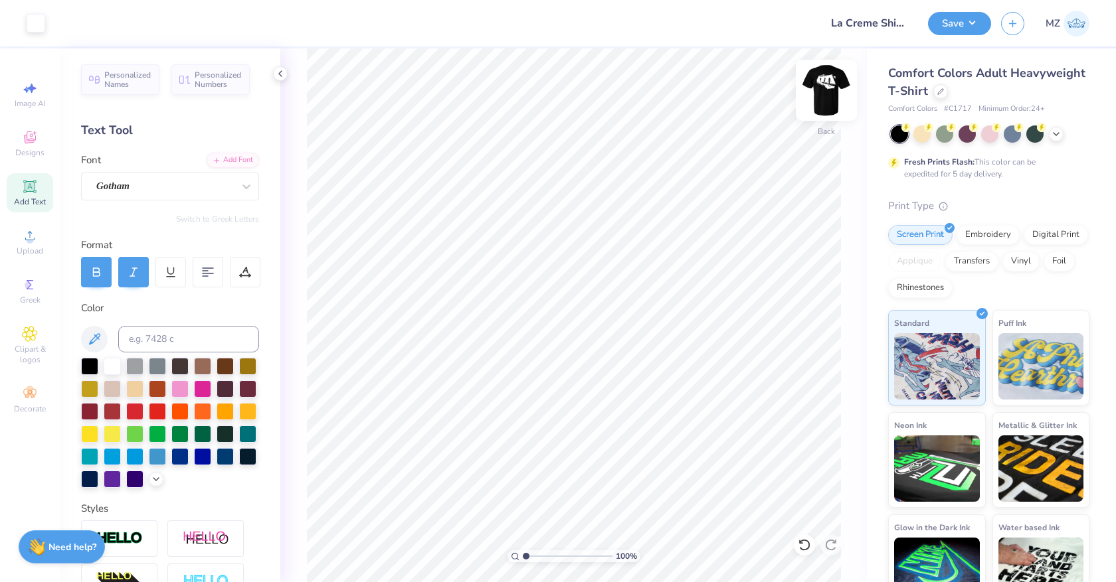
click at [823, 94] on img at bounding box center [825, 90] width 53 height 53
click at [832, 86] on img at bounding box center [825, 90] width 53 height 53
type input "7.34"
type input "4.65"
type input "4.60"
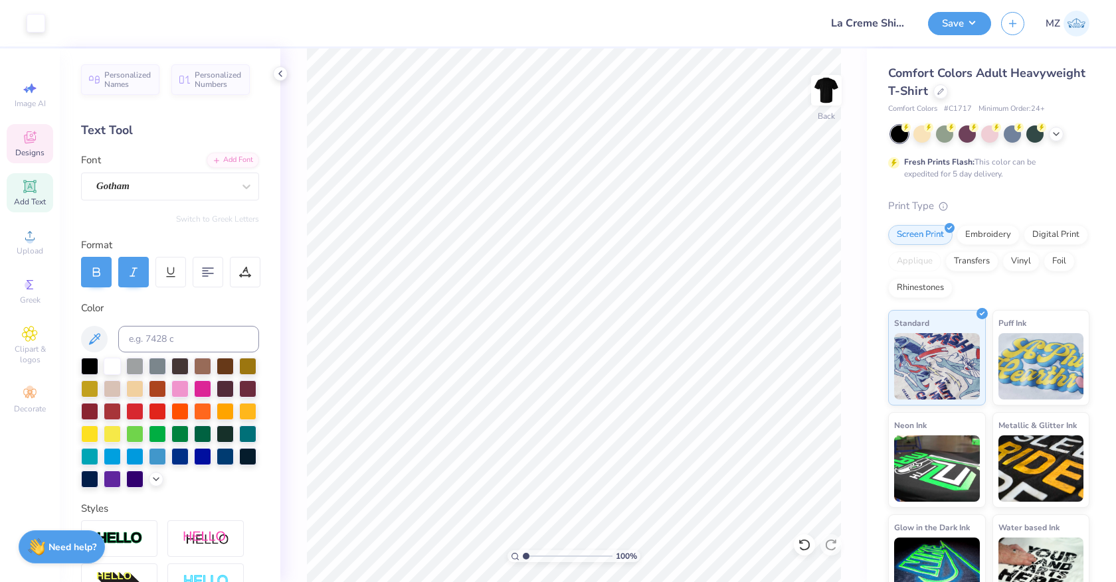
click at [42, 149] on span "Designs" at bounding box center [29, 152] width 29 height 11
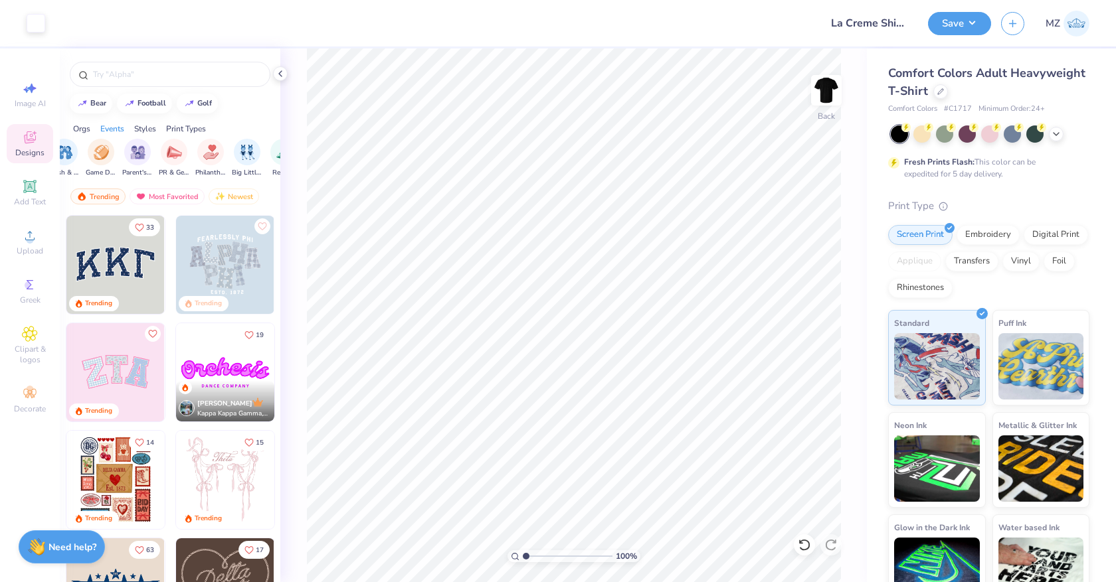
scroll to position [0, 295]
click at [145, 126] on div "Styles" at bounding box center [145, 129] width 22 height 12
click at [115, 147] on img "filter for Minimalist" at bounding box center [119, 150] width 15 height 15
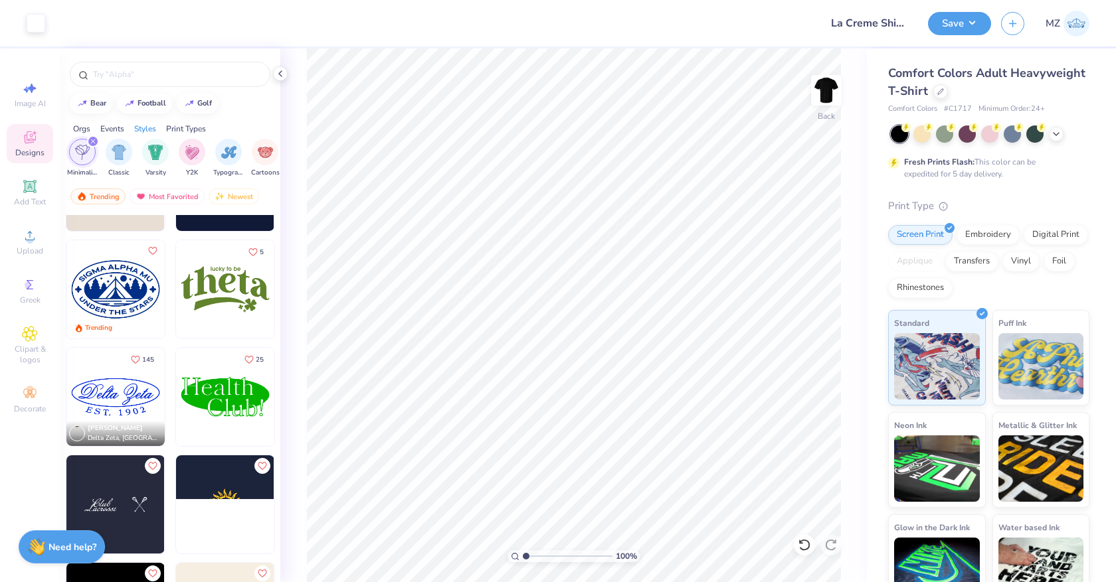
scroll to position [413, 0]
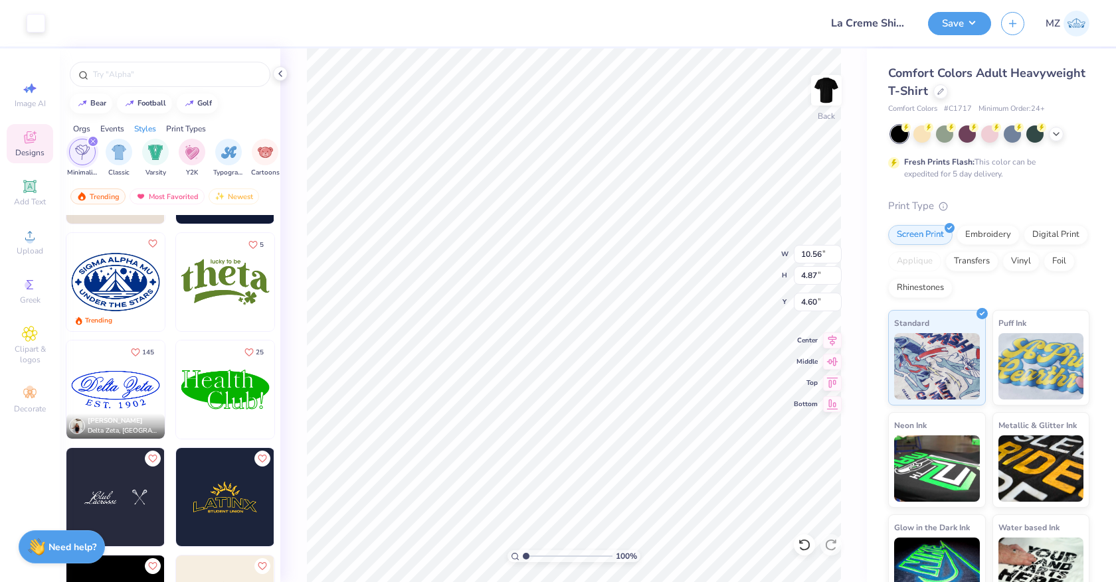
drag, startPoint x: 35, startPoint y: 205, endPoint x: 129, endPoint y: 185, distance: 96.9
click at [35, 205] on span "Add Text" at bounding box center [30, 202] width 32 height 11
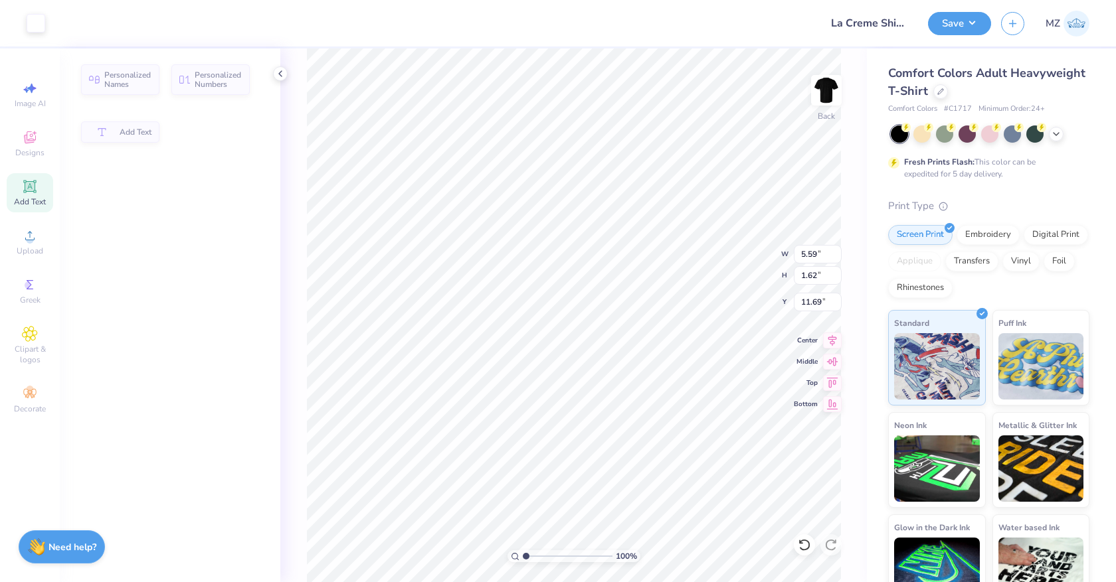
type input "5.59"
type input "1.62"
type input "11.69"
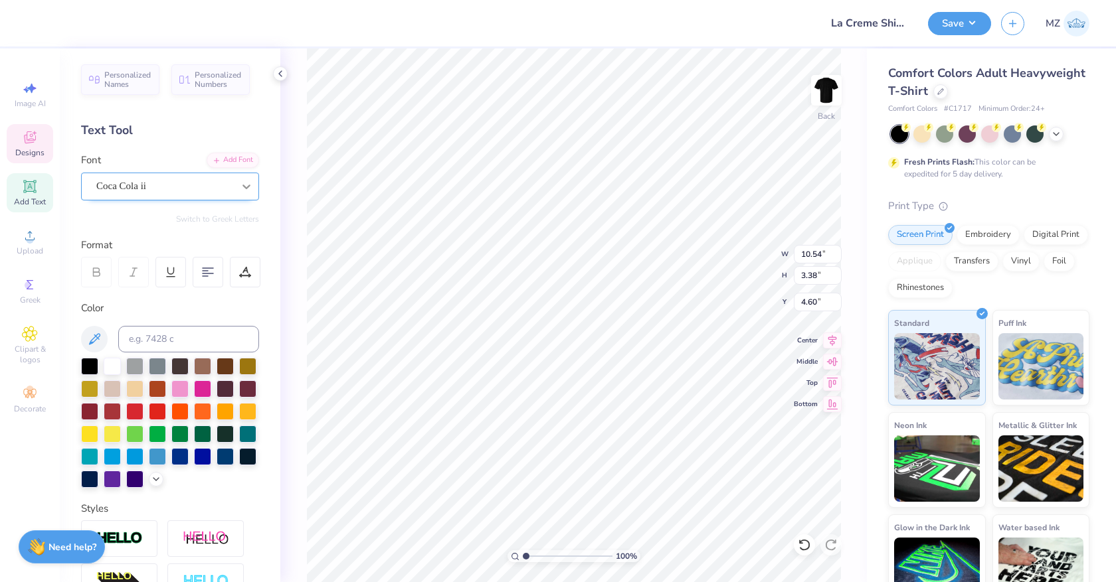
click at [242, 188] on icon at bounding box center [246, 186] width 13 height 13
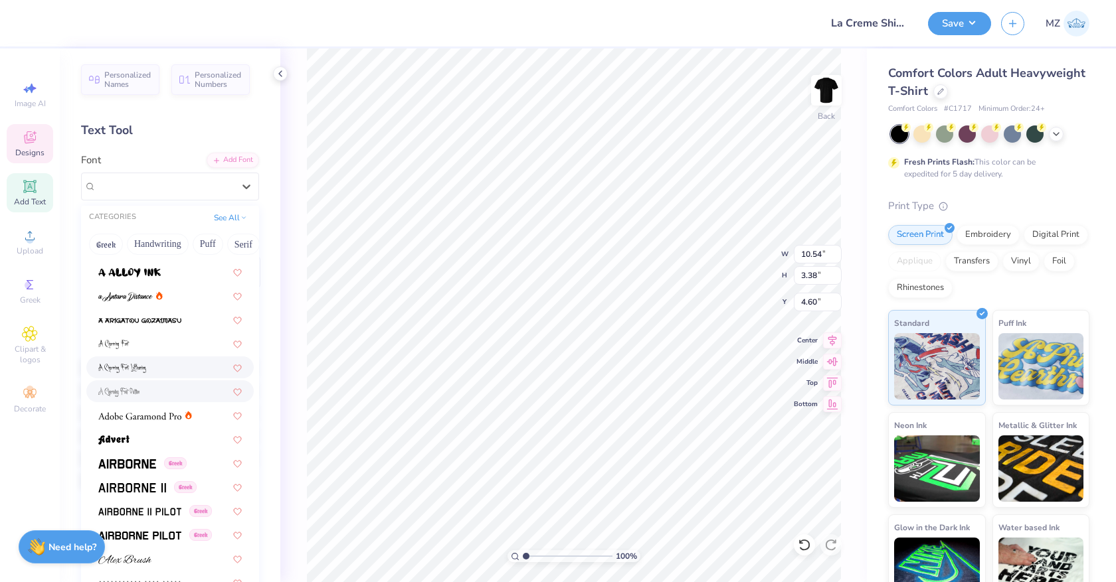
scroll to position [120, 0]
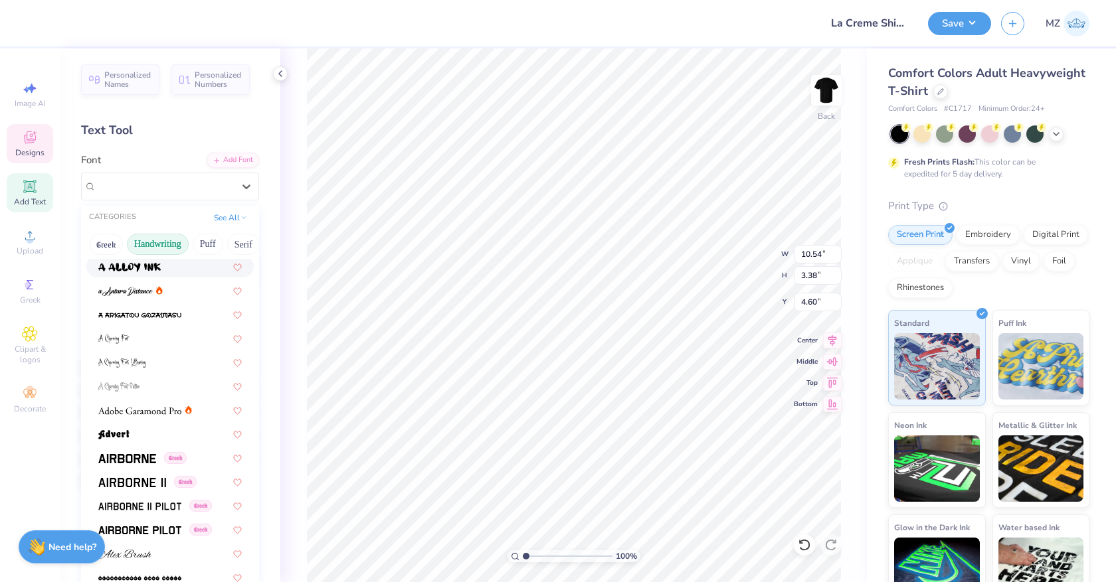
click at [161, 244] on button "Handwriting" at bounding box center [158, 244] width 62 height 21
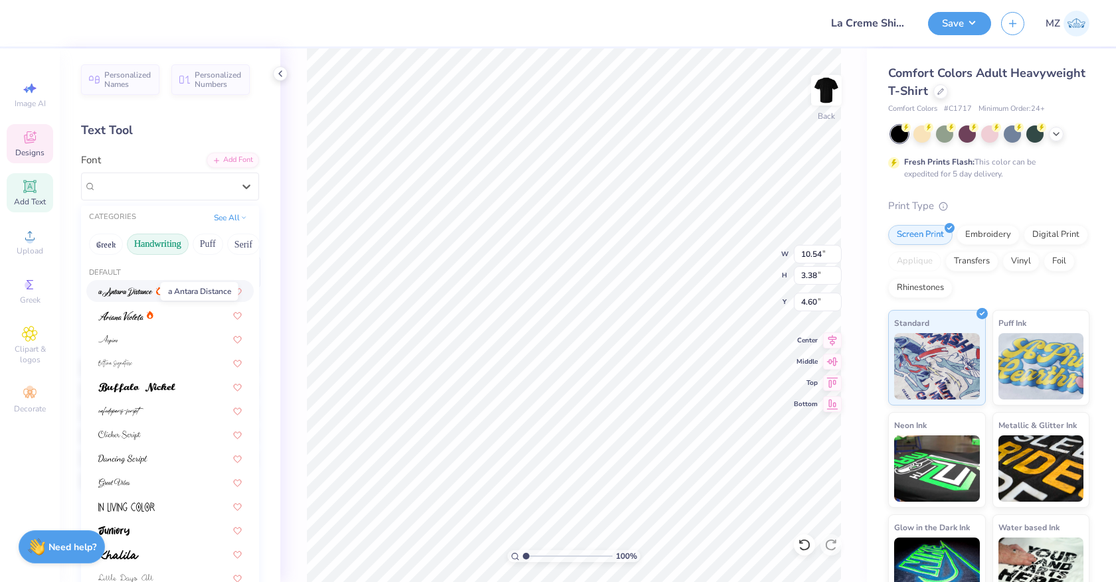
click at [141, 288] on img at bounding box center [125, 292] width 54 height 9
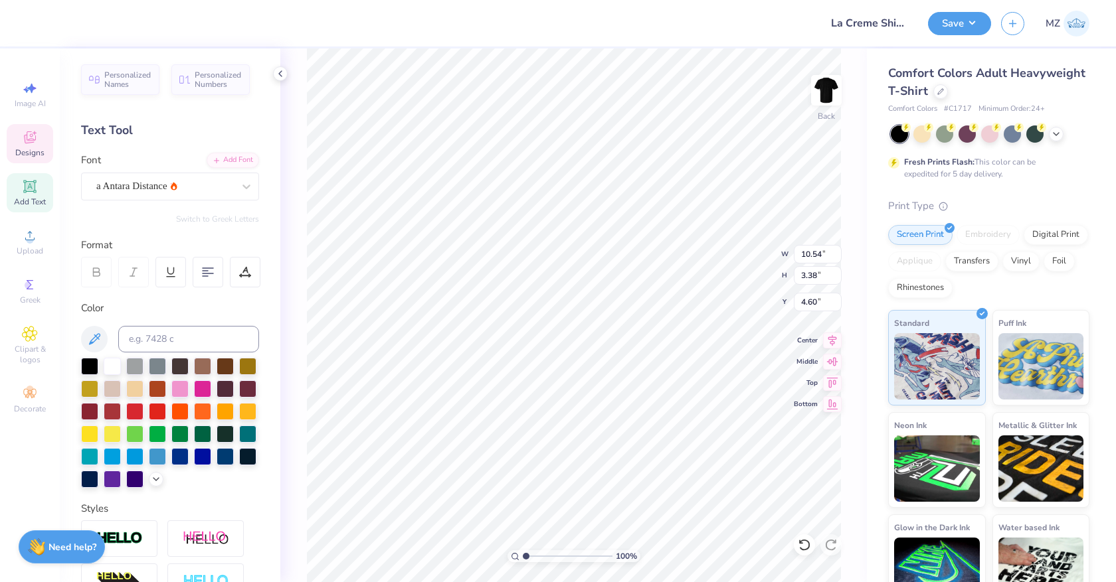
type input "12.35"
type input "4.62"
type input "3.98"
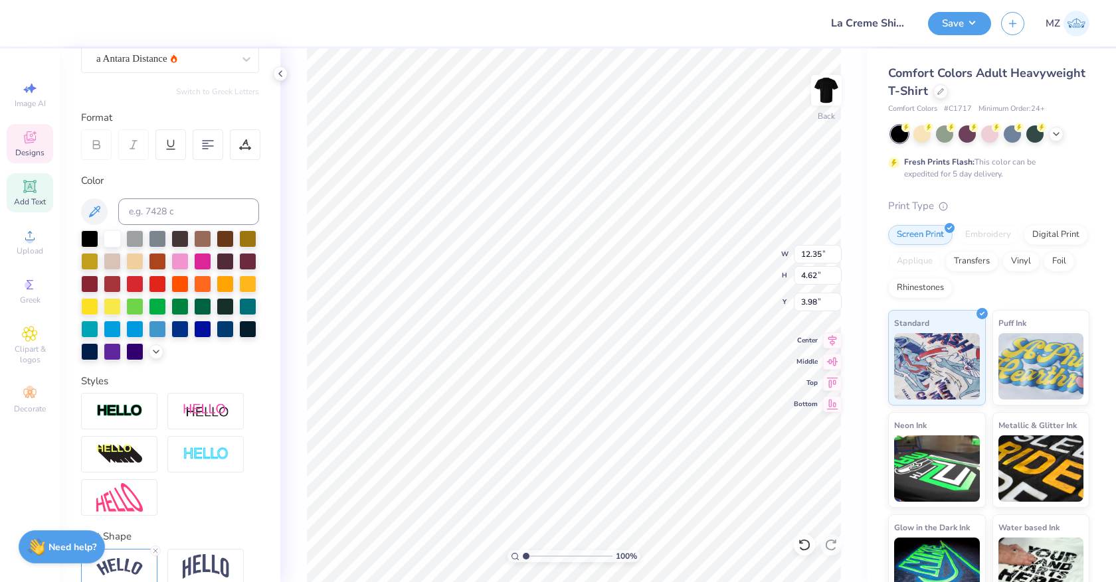
scroll to position [189, 0]
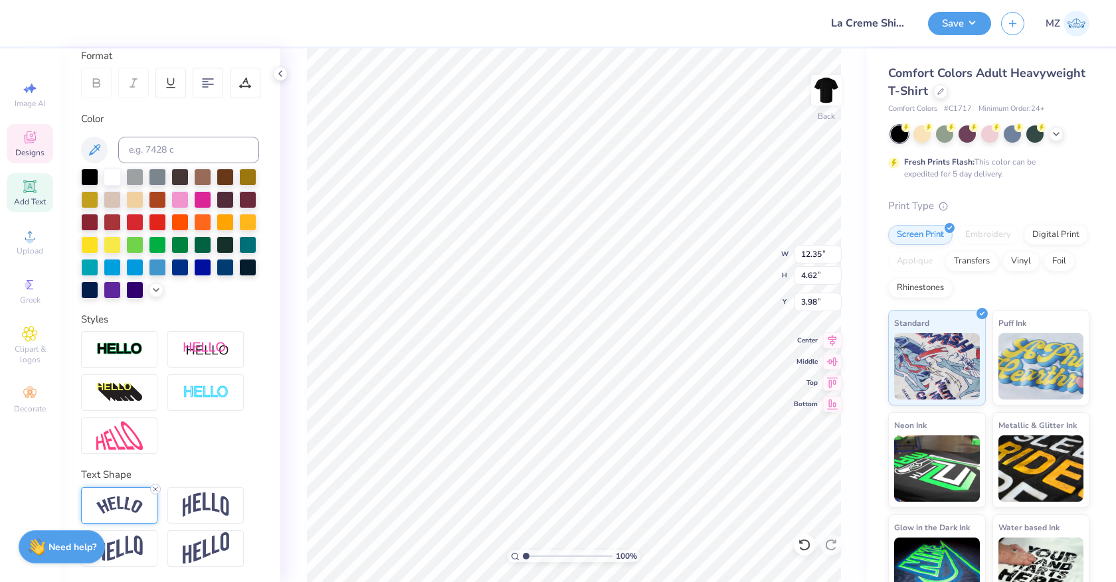
click at [159, 487] on div at bounding box center [155, 489] width 11 height 11
type input "9.80"
type input "3.24"
type input "4.67"
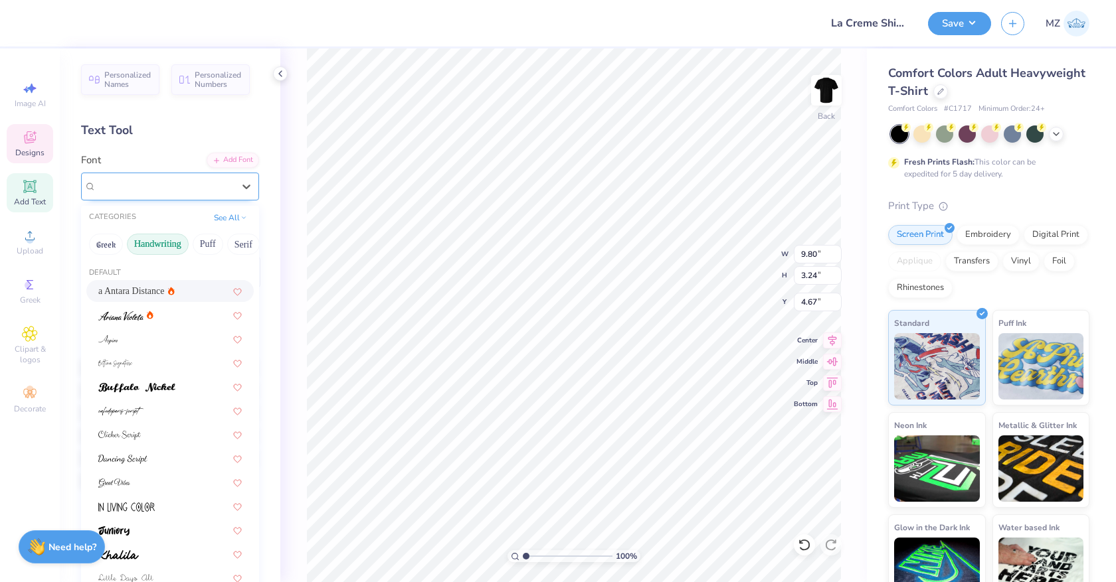
click at [192, 189] on div "a Antara Distance" at bounding box center [164, 186] width 139 height 21
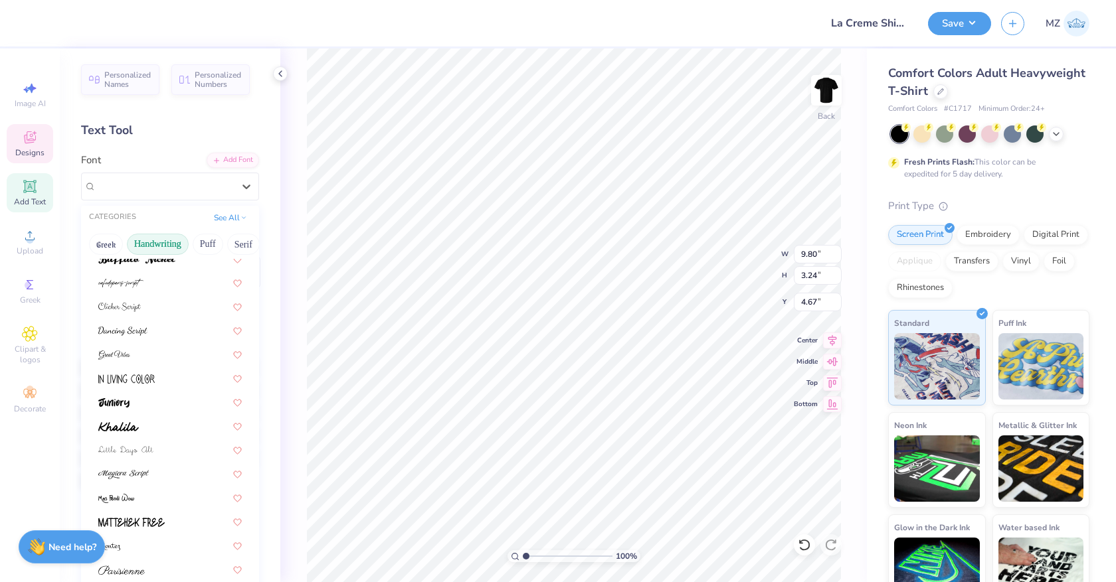
scroll to position [130, 0]
click at [178, 322] on div at bounding box center [169, 328] width 143 height 14
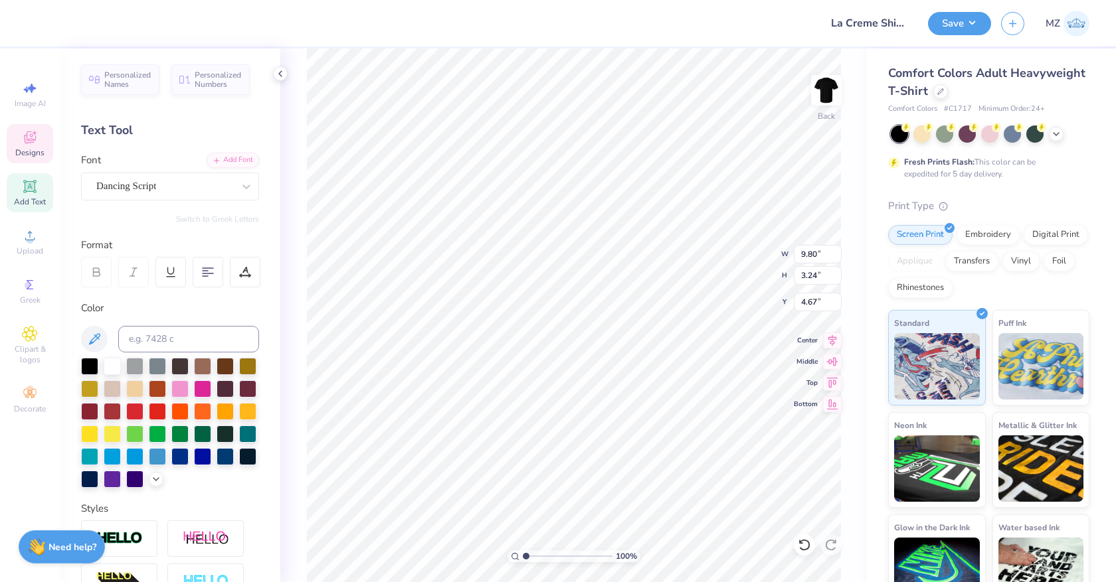
type input "11.19"
type input "2.56"
type input "5.01"
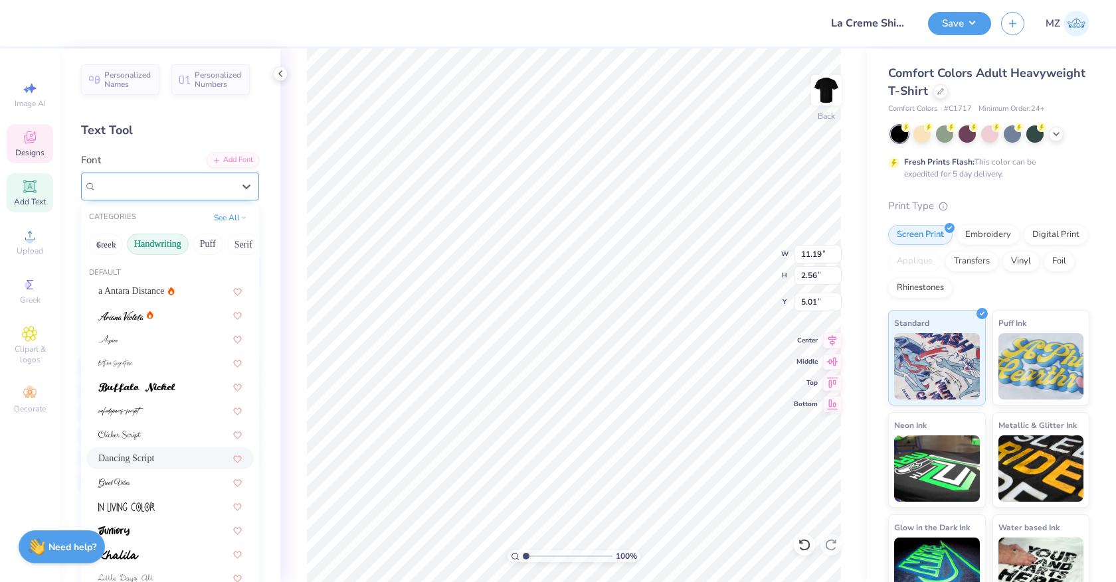
click at [198, 180] on div "Dancing Script" at bounding box center [164, 186] width 139 height 21
click at [155, 347] on div at bounding box center [169, 339] width 167 height 22
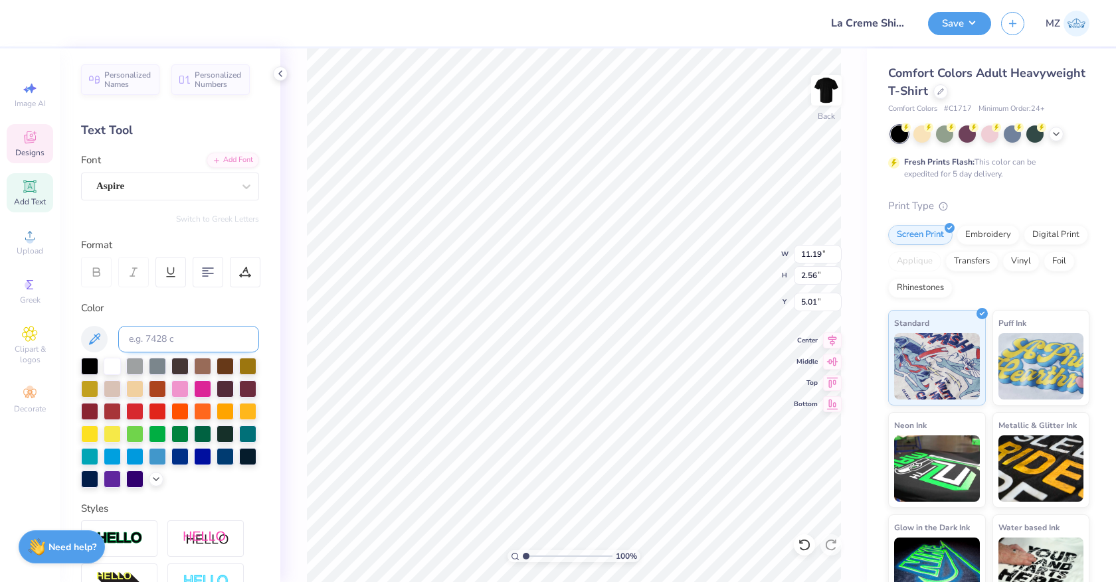
type input "8.47"
type input "2.27"
type input "5.15"
click at [167, 193] on div "Aspire" at bounding box center [164, 186] width 139 height 21
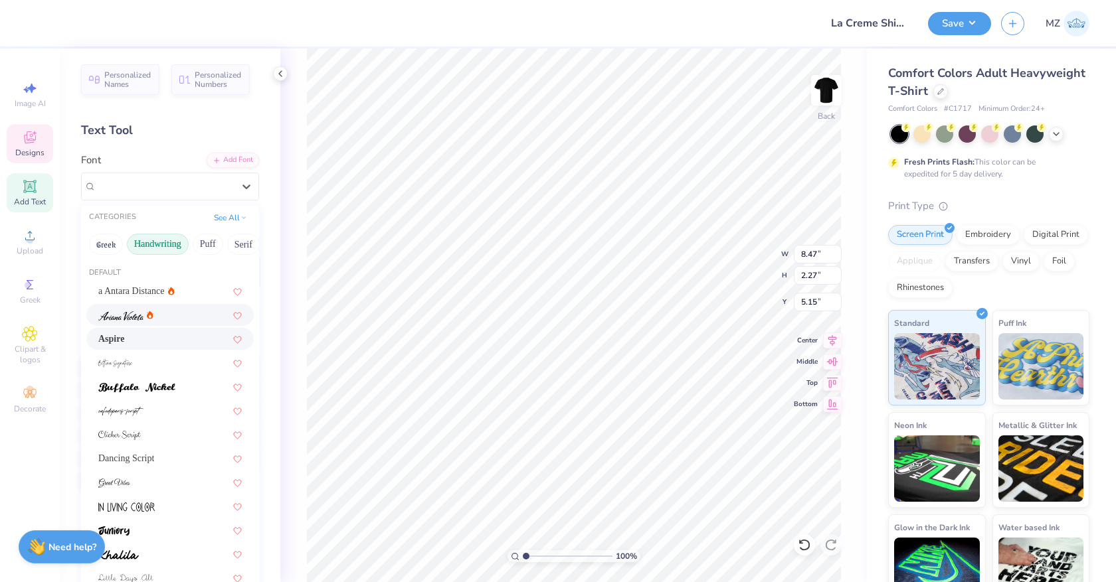
click at [169, 317] on div at bounding box center [169, 315] width 143 height 14
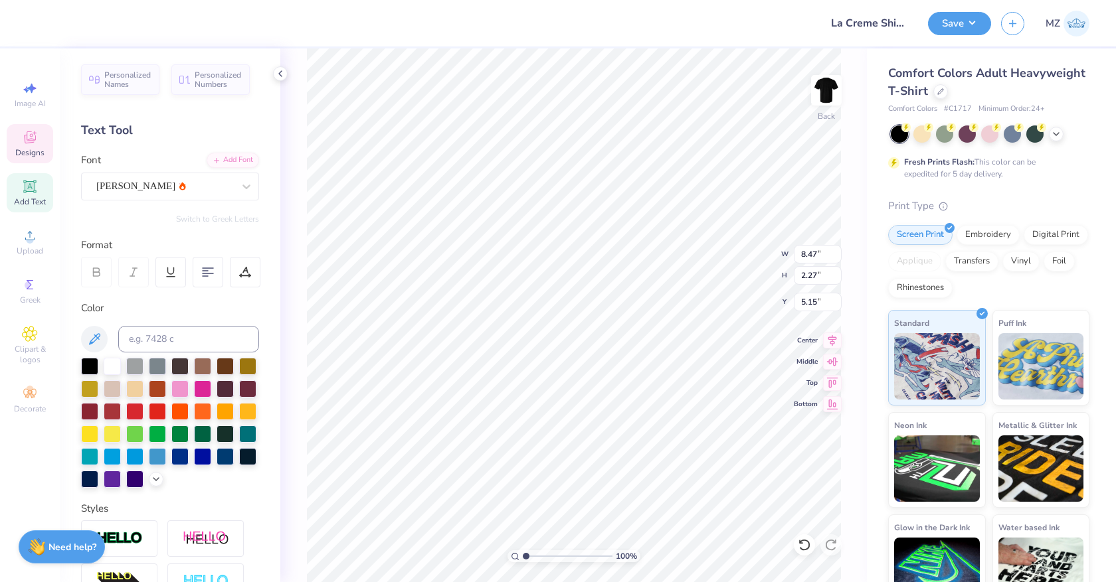
type input "9.38"
type input "2.62"
type input "4.98"
click at [473, 40] on div at bounding box center [424, 23] width 774 height 46
